Goal: Task Accomplishment & Management: Complete application form

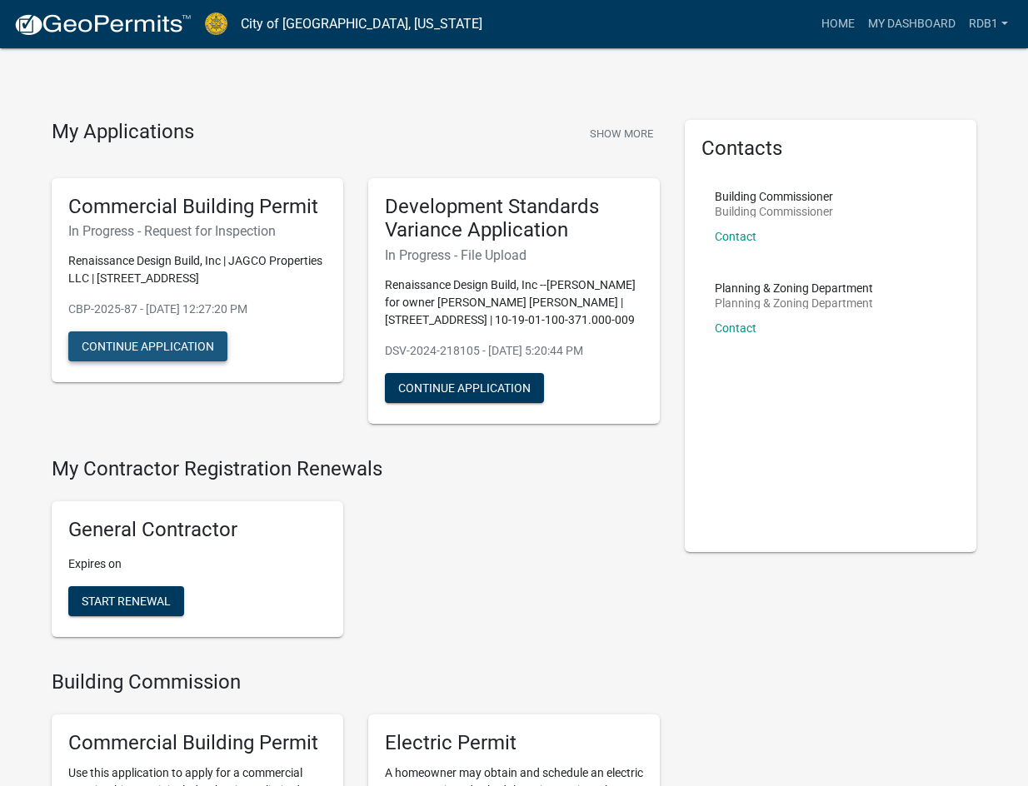
click at [128, 347] on button "Continue Application" at bounding box center [147, 347] width 159 height 30
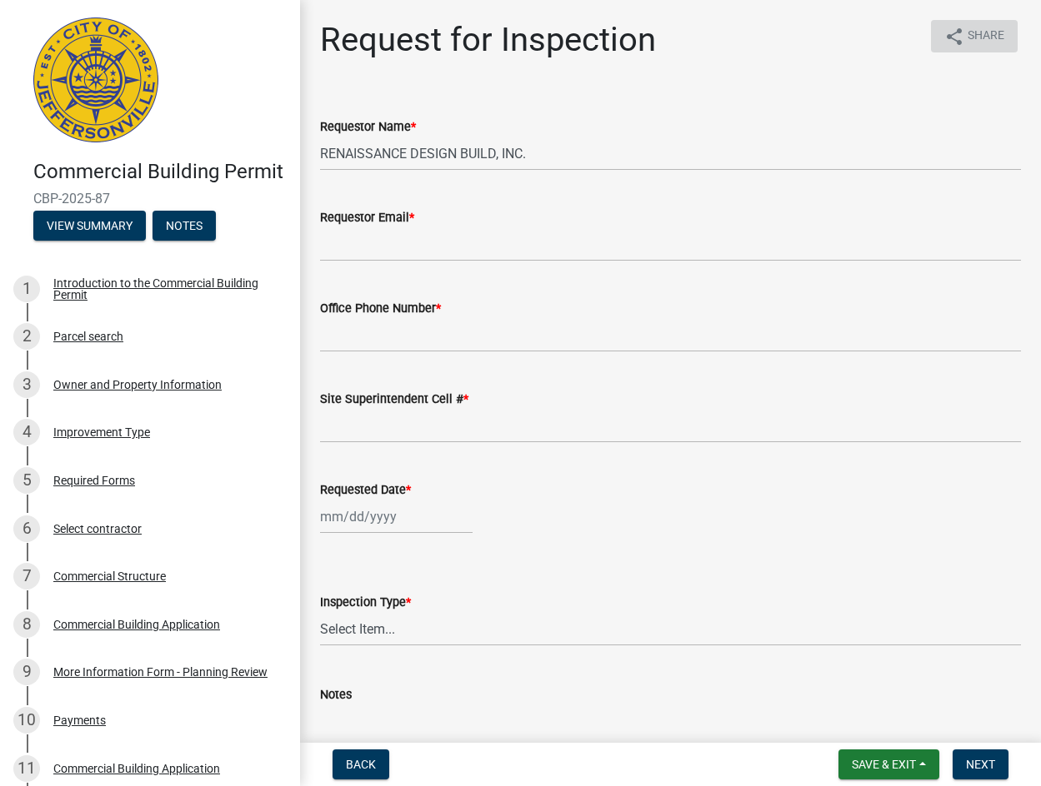
click at [944, 44] on icon "share" at bounding box center [954, 37] width 20 height 20
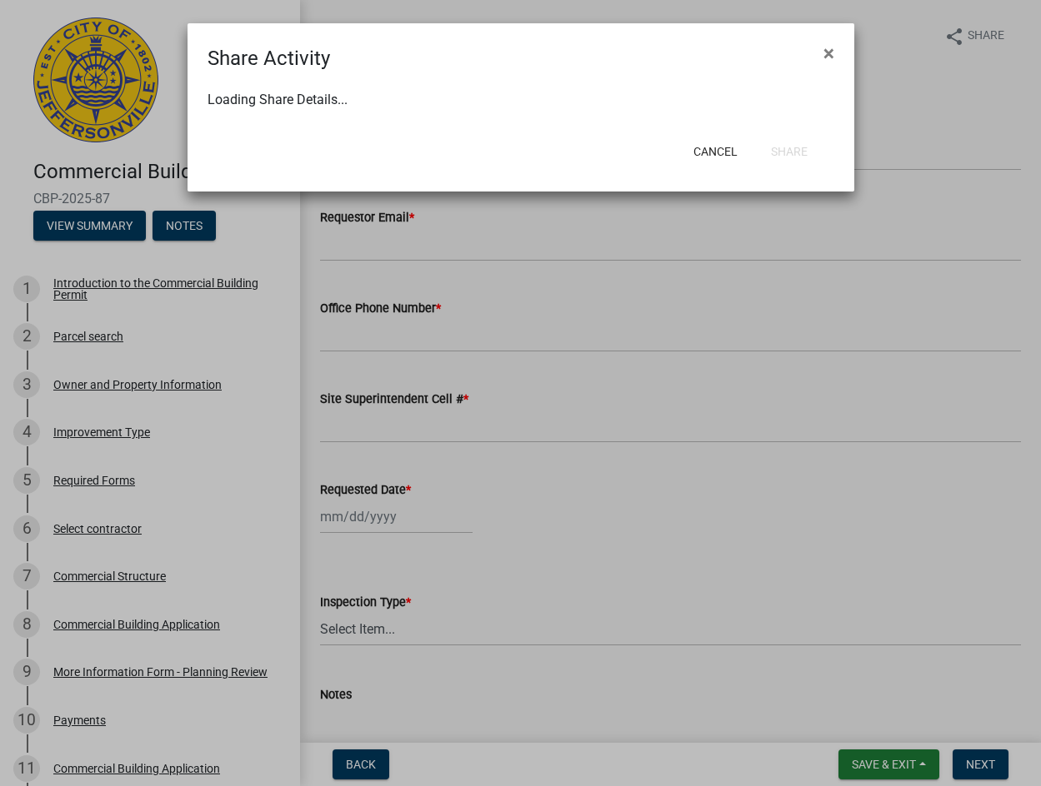
select select "1"
select select "0"
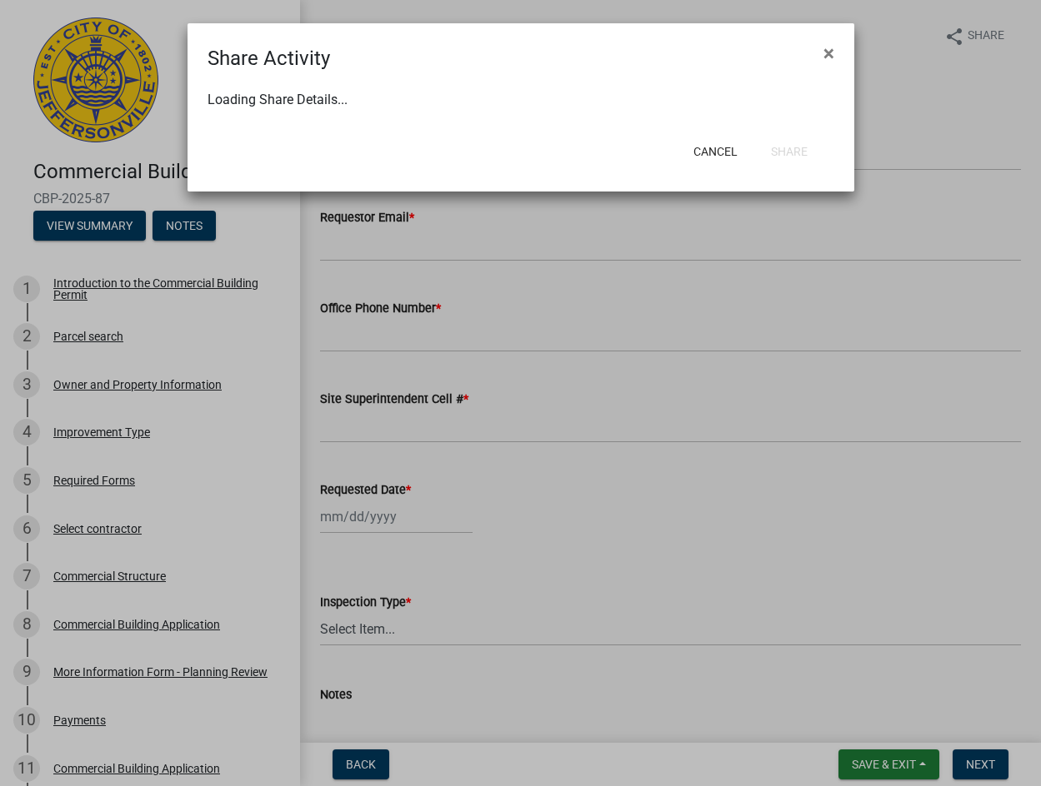
select select "0"
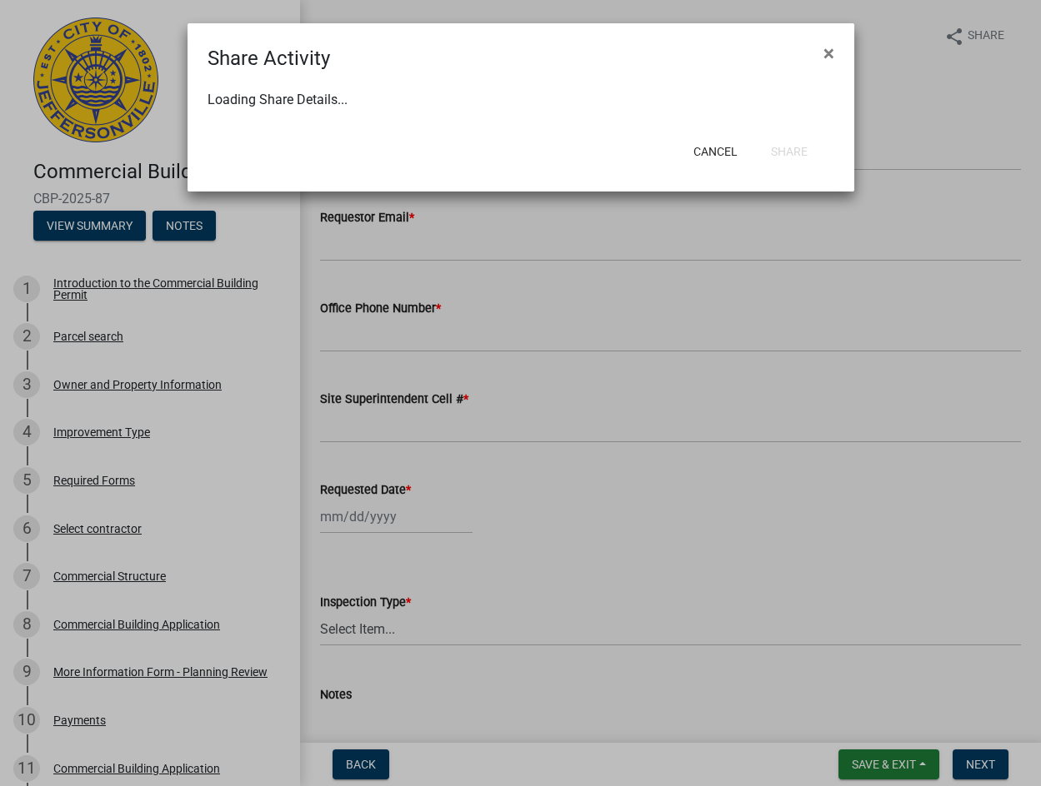
select select "0"
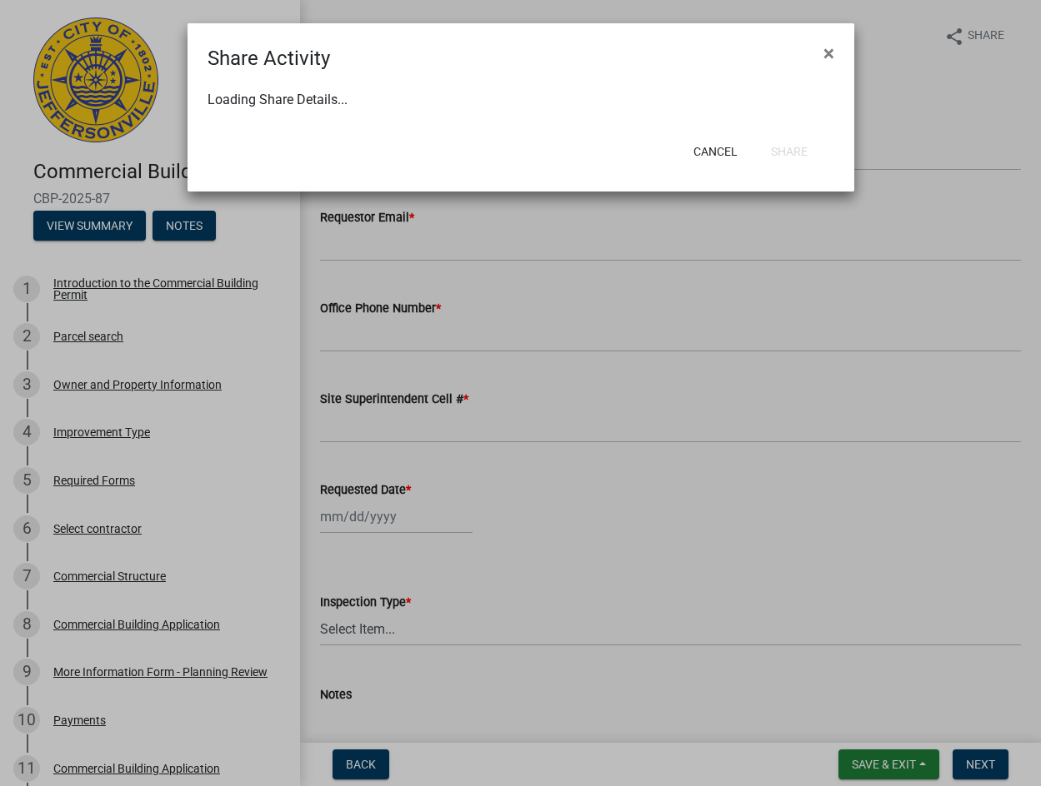
select select "0"
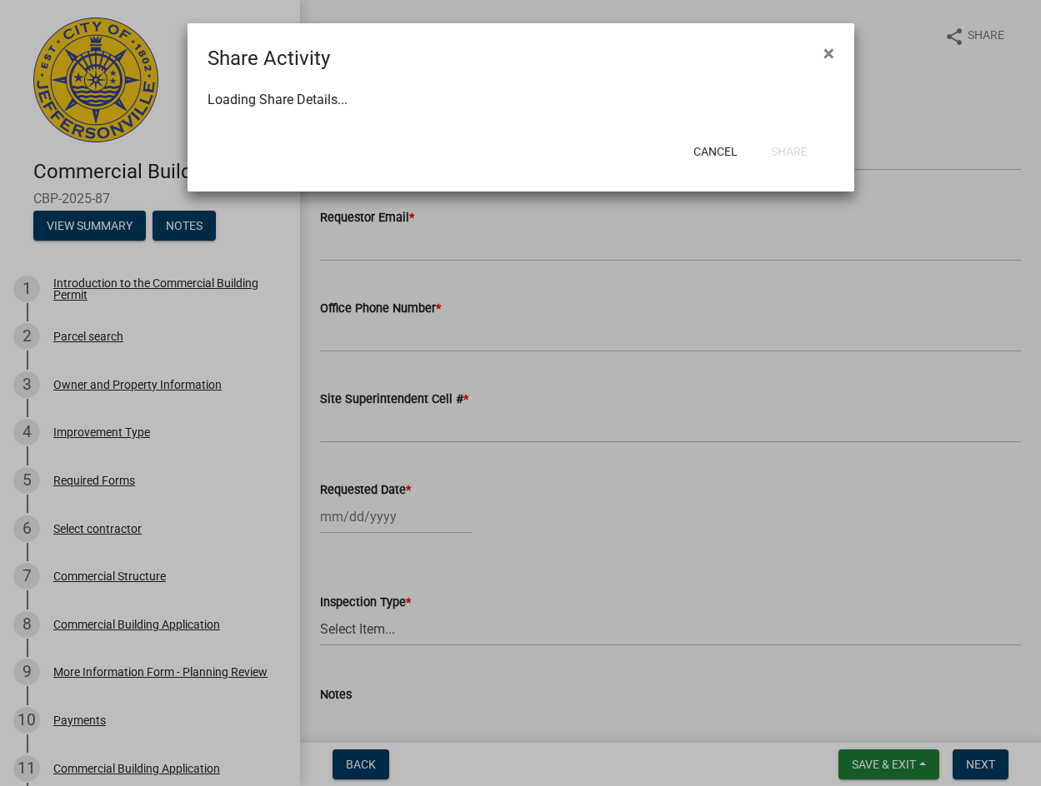
select select "0"
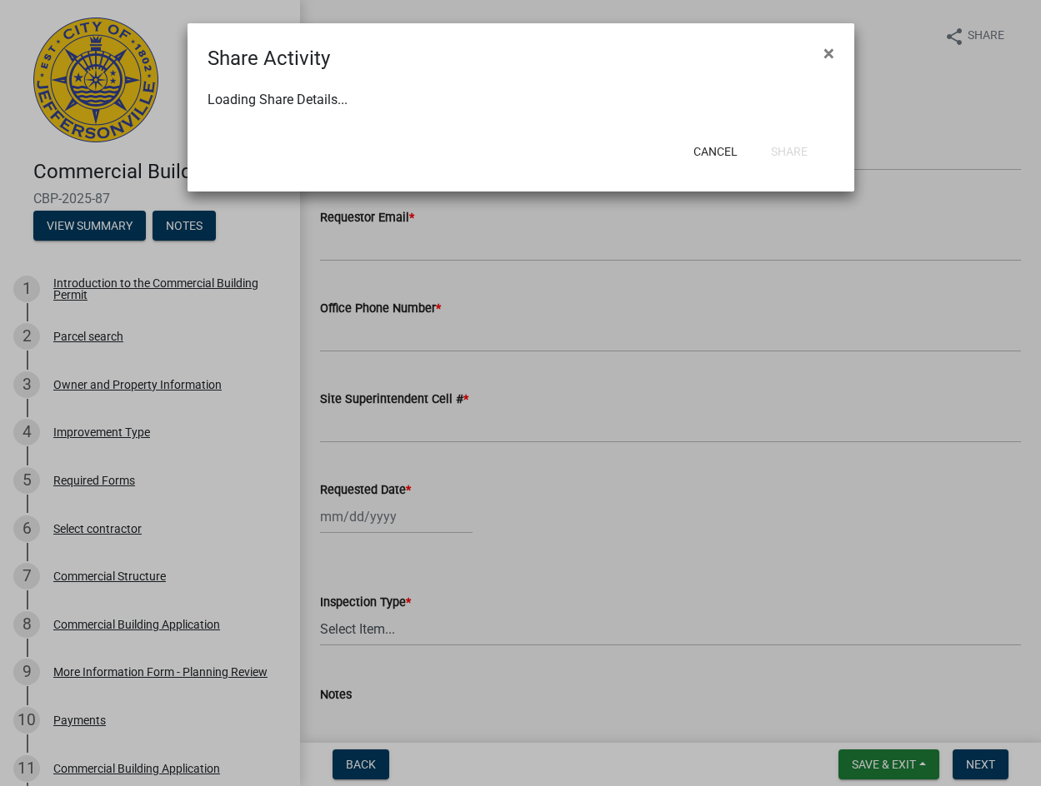
select select "0"
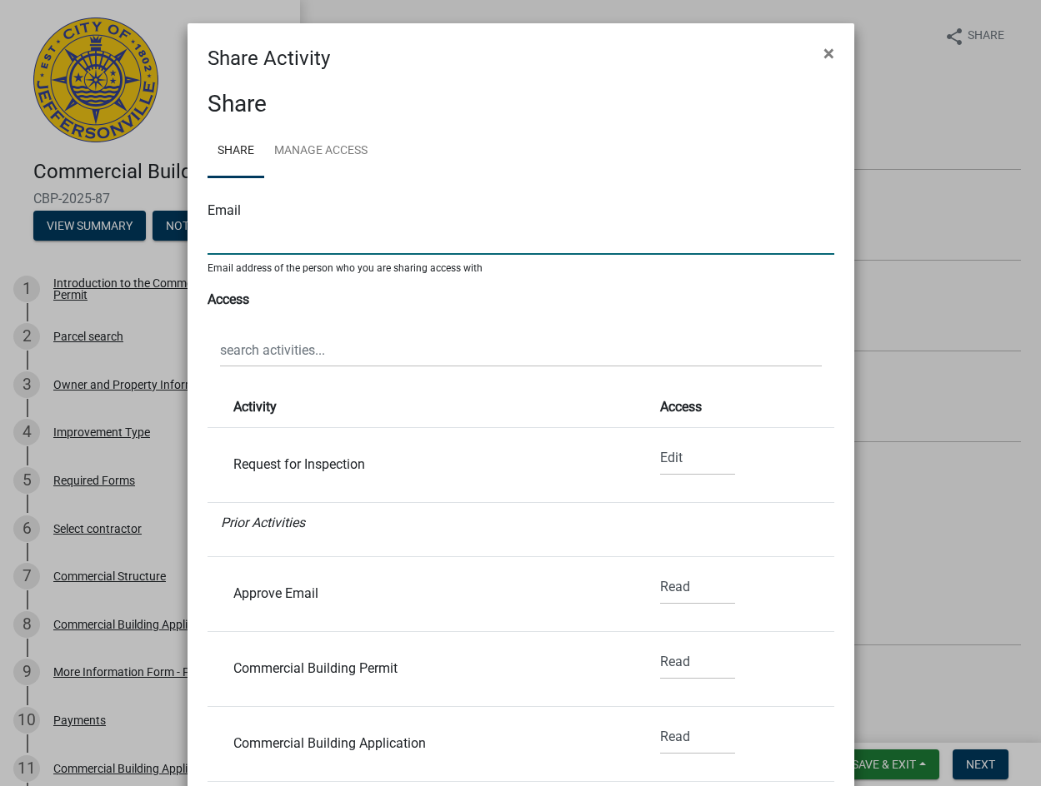
click at [251, 240] on input "text" at bounding box center [520, 238] width 627 height 34
click at [287, 242] on input "text" at bounding box center [520, 238] width 627 height 34
paste input "[PERSON_NAME] <[PERSON_NAME][EMAIL_ADDRESS][DOMAIN_NAME]>"
type input "[PERSON_NAME] <[PERSON_NAME][EMAIL_ADDRESS][DOMAIN_NAME]>"
click at [660, 462] on select "None Read Edit" at bounding box center [697, 459] width 75 height 34
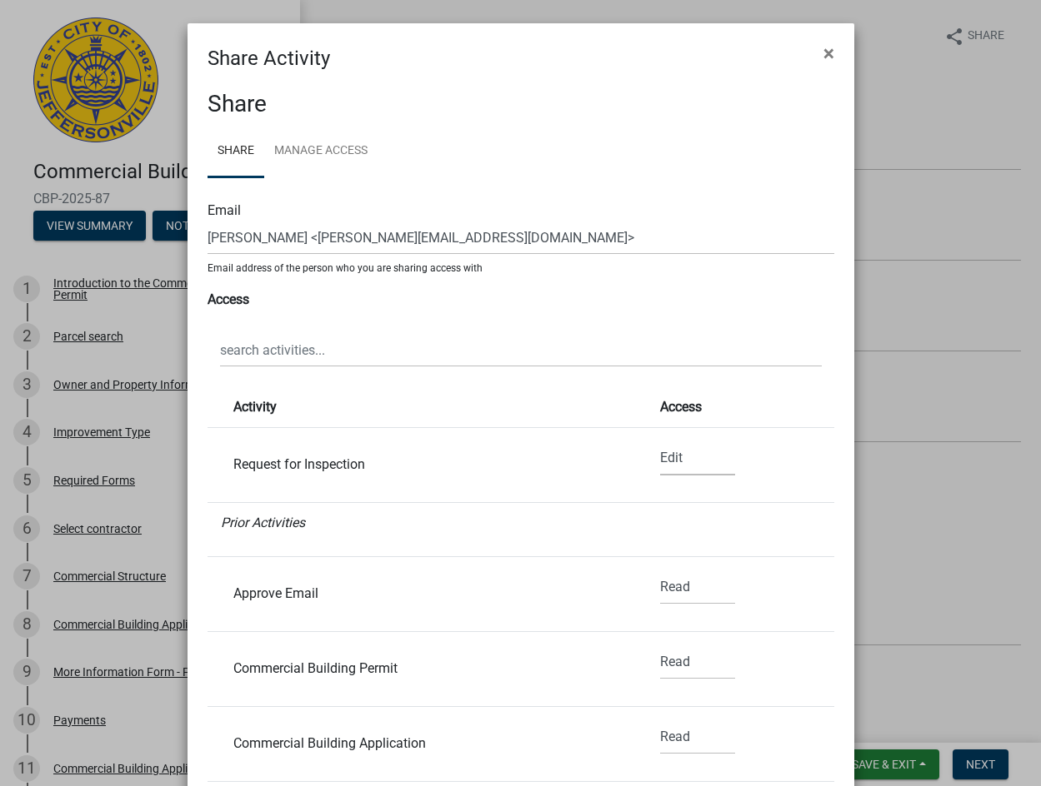
click at [660, 442] on select "None Read Edit" at bounding box center [697, 459] width 75 height 34
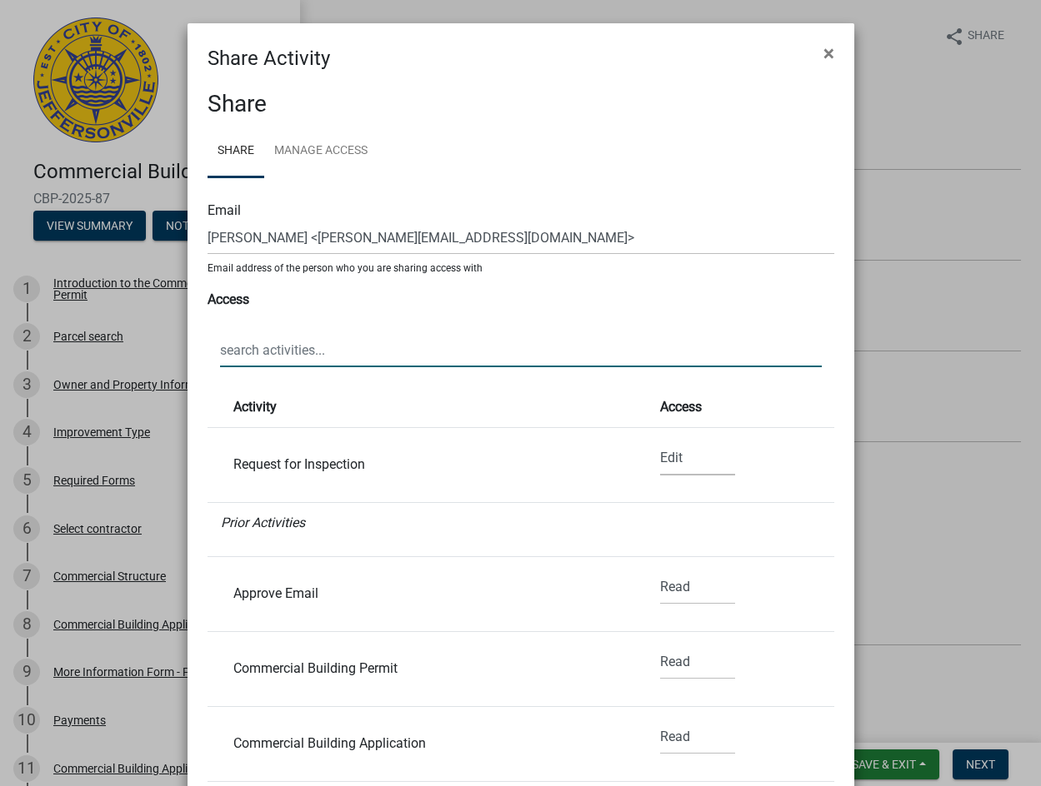
click at [302, 356] on input "text" at bounding box center [521, 350] width 602 height 34
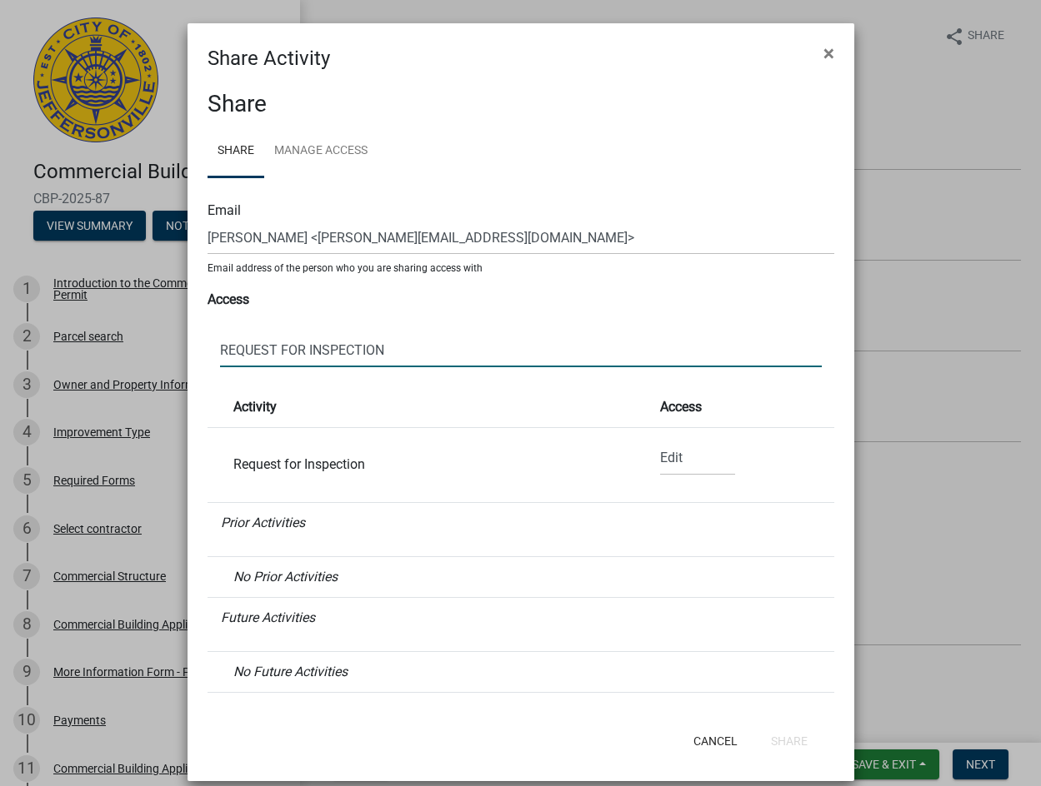
type input "REQUEST FOR INSPECTION"
click at [671, 462] on select "None Read Edit" at bounding box center [697, 459] width 75 height 34
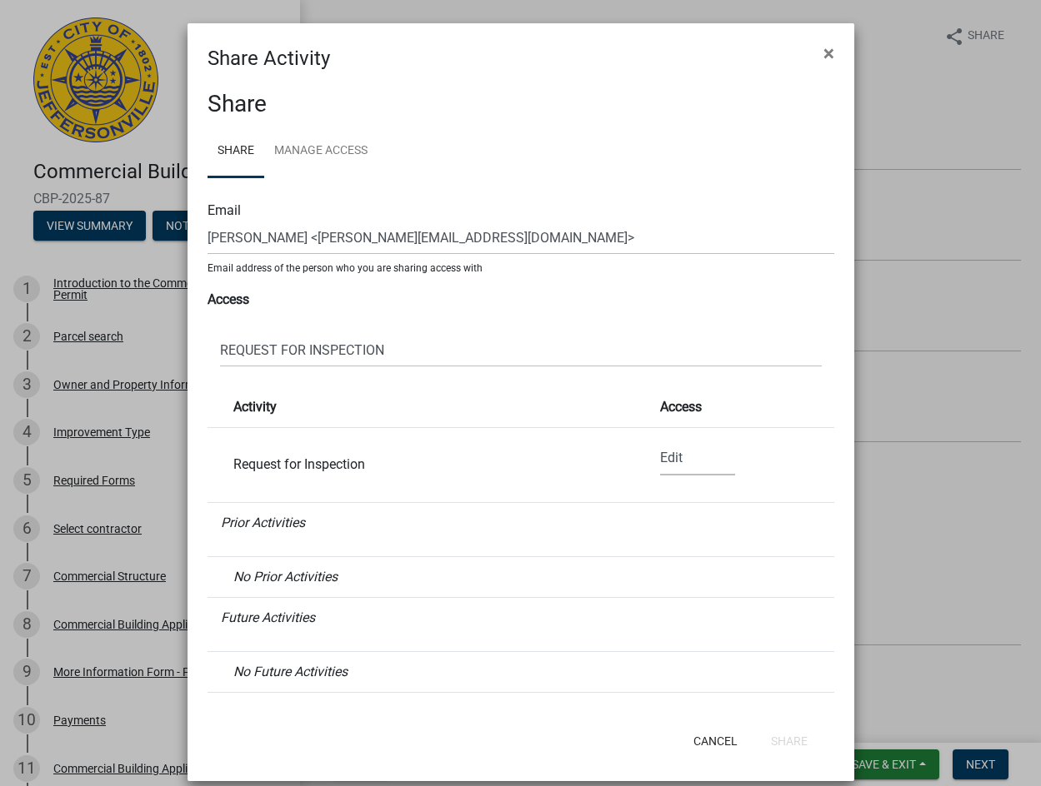
click at [660, 442] on select "None Read Edit" at bounding box center [697, 459] width 75 height 34
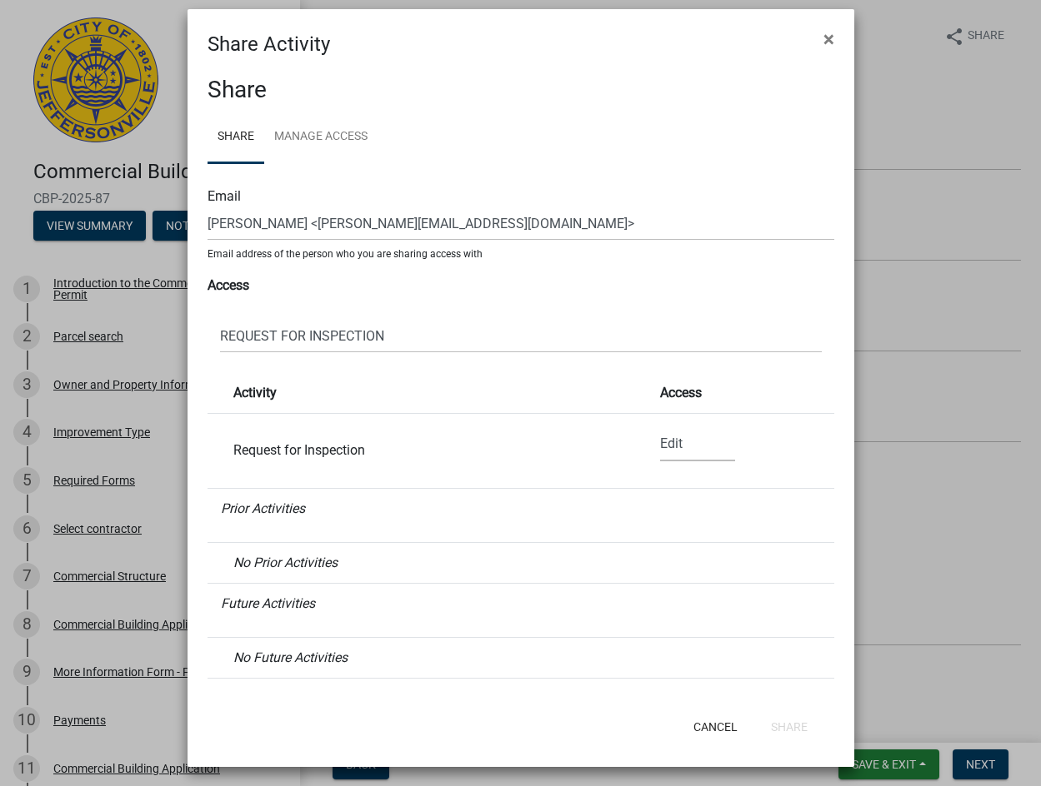
scroll to position [18, 0]
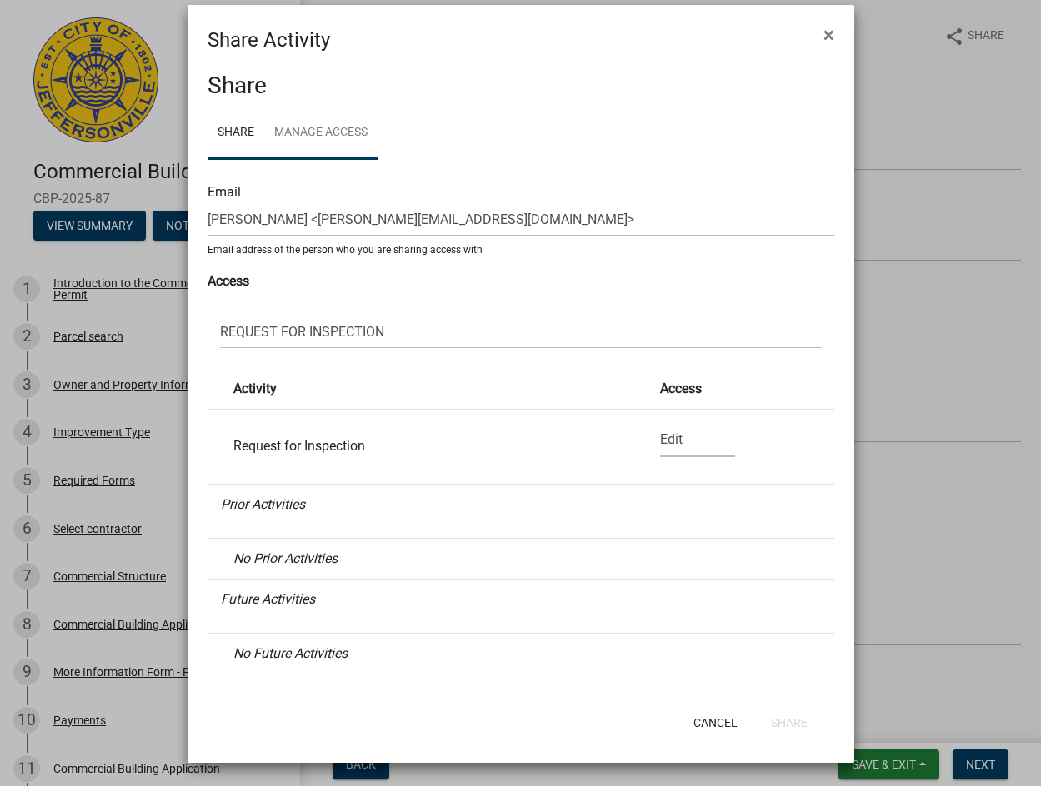
click at [349, 134] on link "Manage Access" at bounding box center [320, 133] width 113 height 53
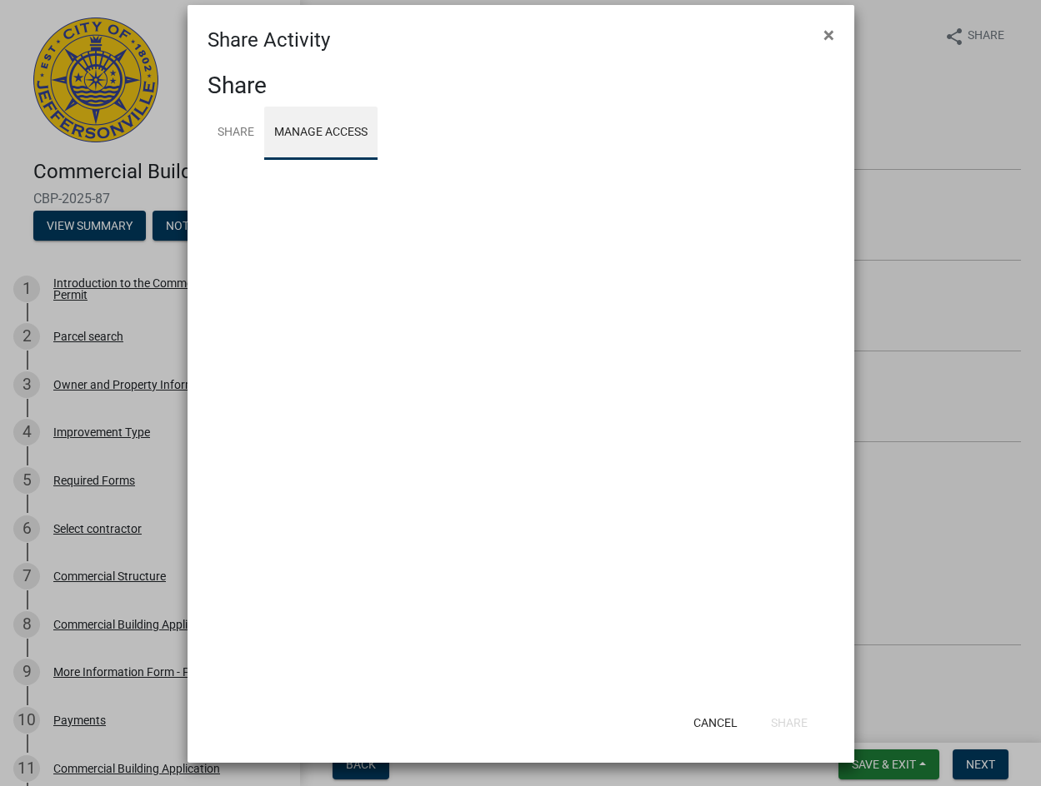
scroll to position [0, 0]
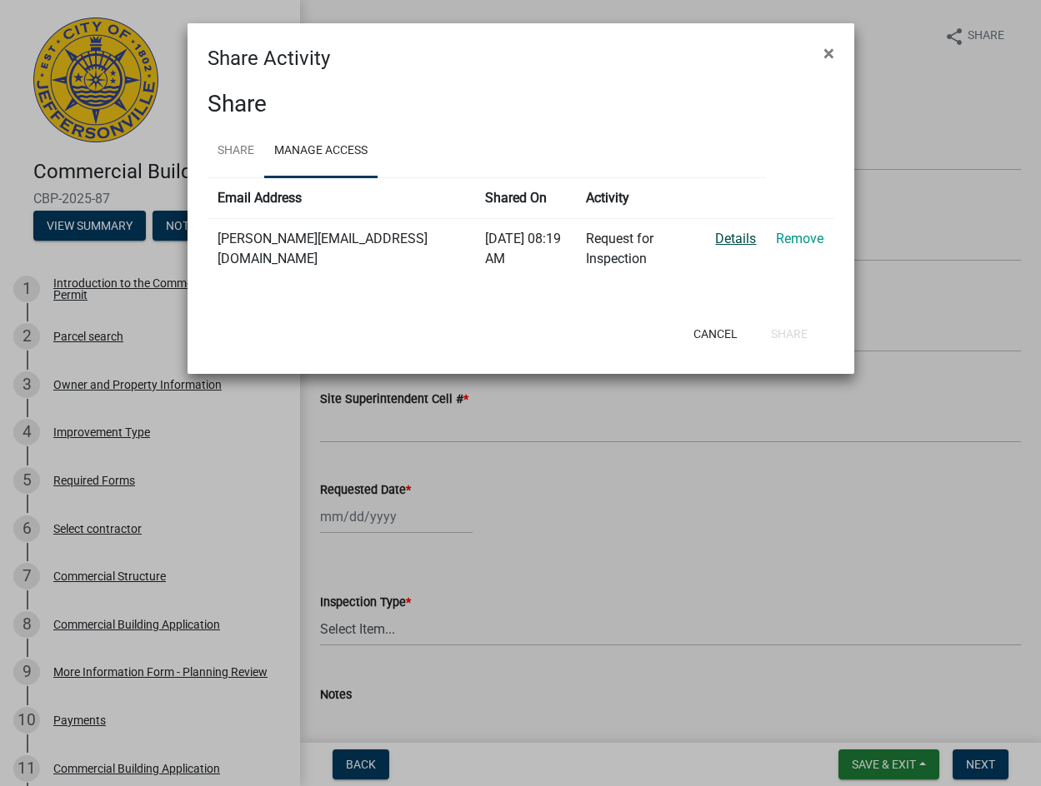
click at [723, 242] on link "Details" at bounding box center [735, 239] width 41 height 16
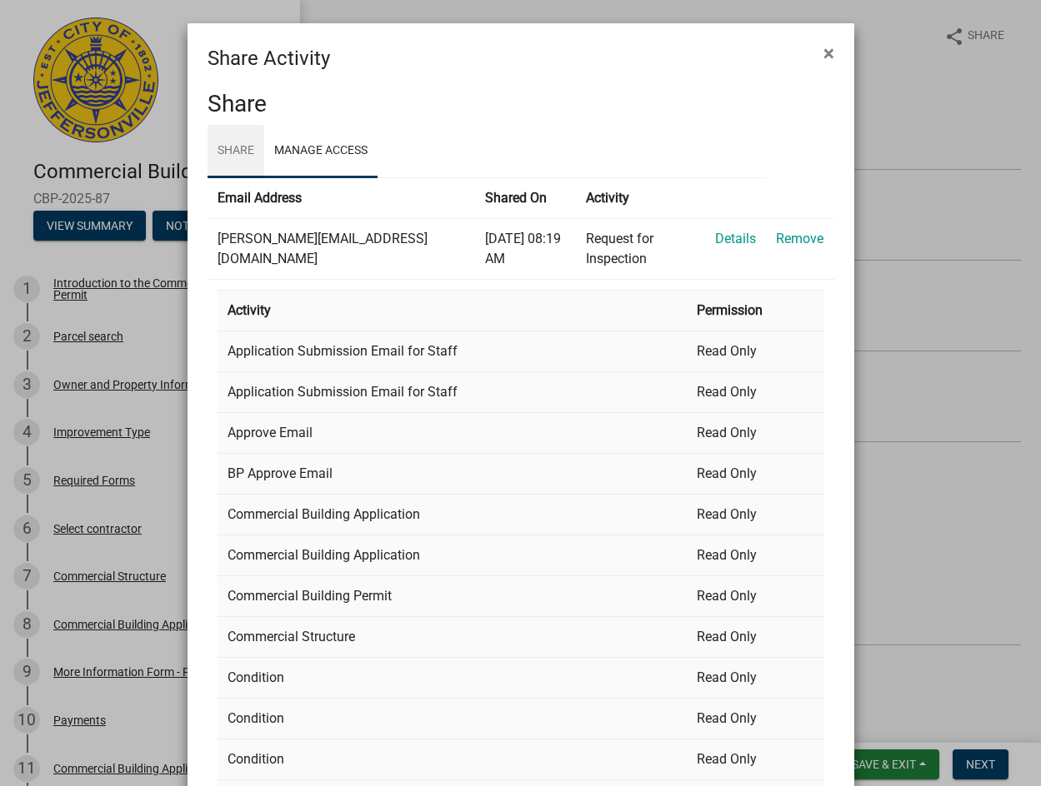
click at [232, 155] on link "Share" at bounding box center [235, 151] width 57 height 53
select select "1"
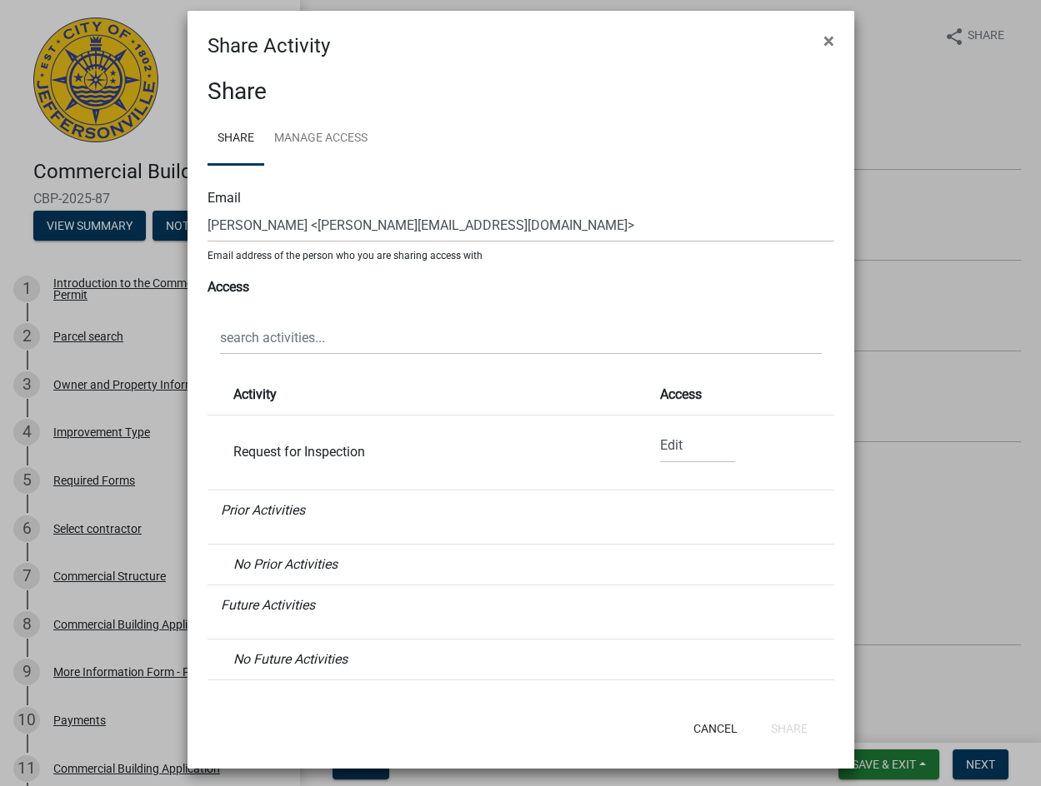
scroll to position [18, 0]
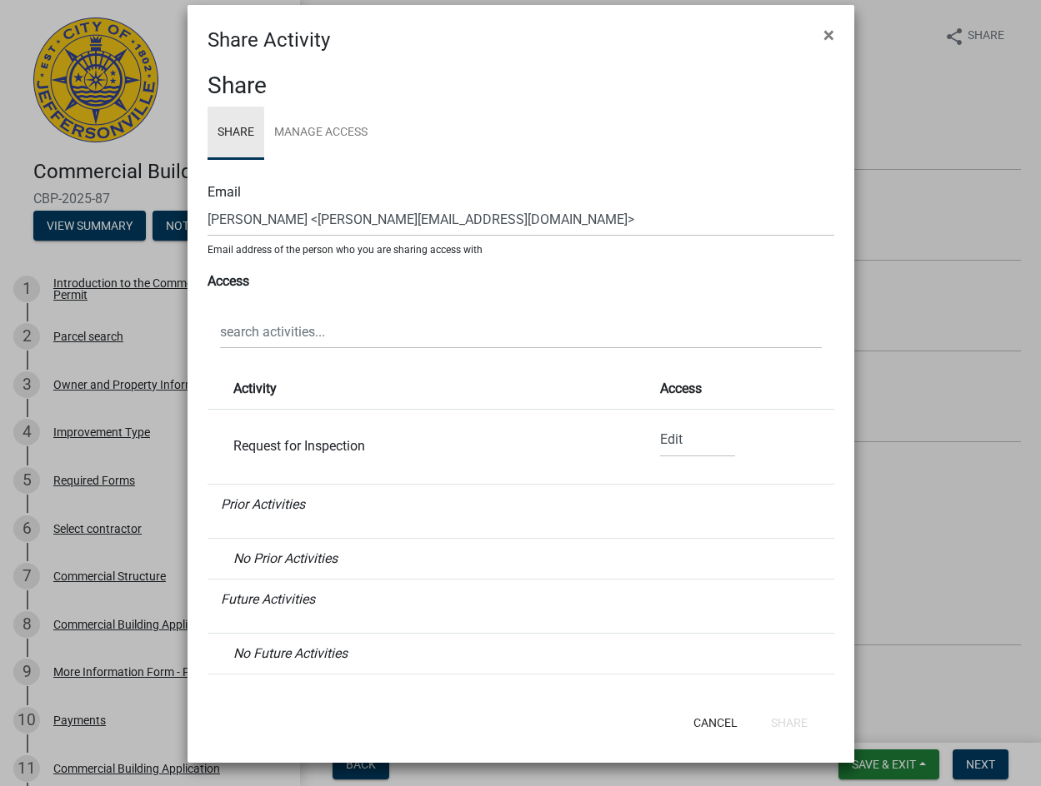
click at [227, 136] on link "Share" at bounding box center [235, 133] width 57 height 53
drag, startPoint x: 657, startPoint y: 24, endPoint x: 722, endPoint y: -75, distance: 118.5
click at [722, 0] on html "Internet Explorer does NOT work with GeoPermits. Get a new browser for more sec…" at bounding box center [520, 393] width 1041 height 786
click at [826, 30] on span "×" at bounding box center [828, 34] width 11 height 23
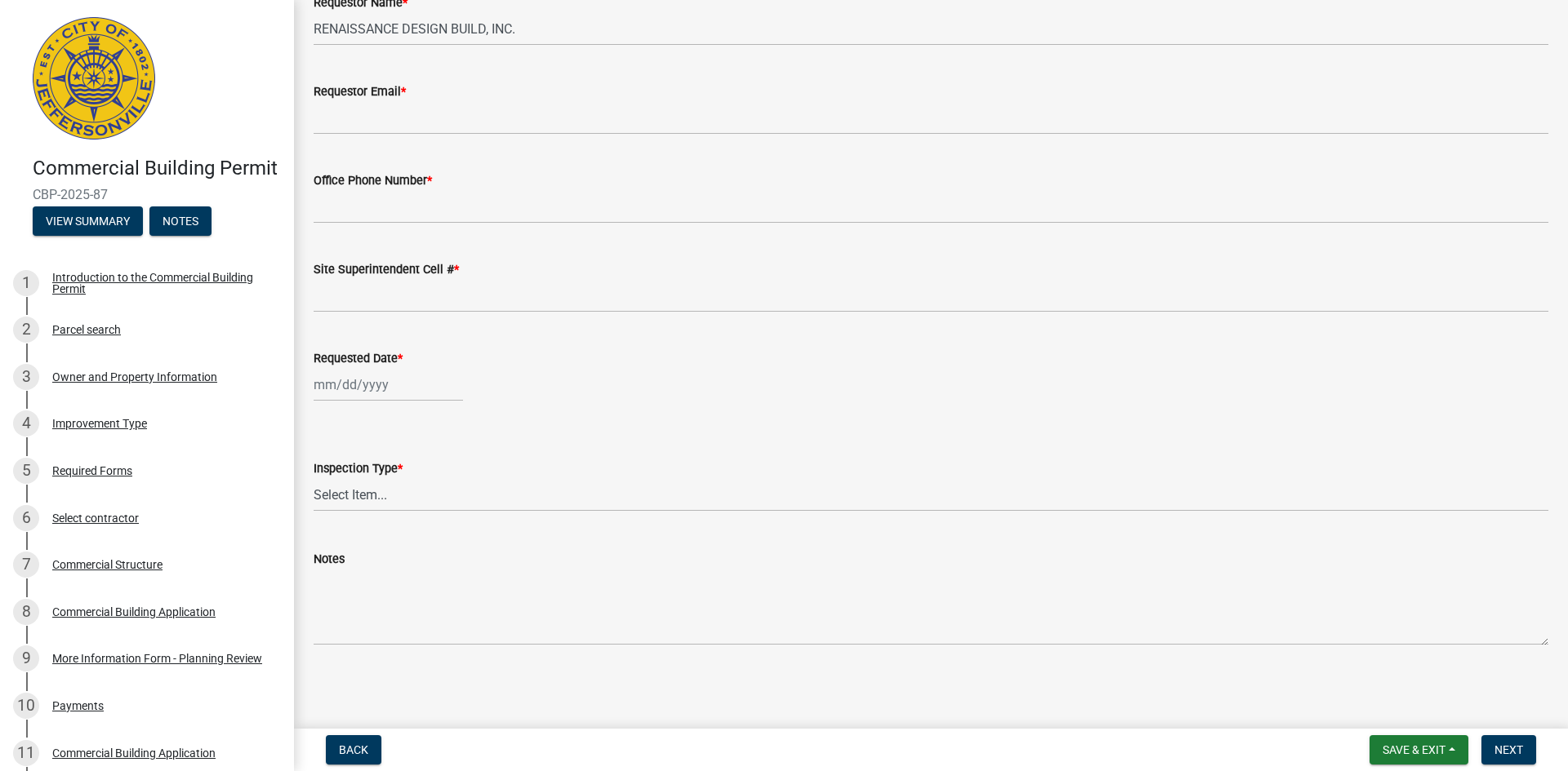
scroll to position [0, 0]
